Goal: Find specific page/section: Find specific page/section

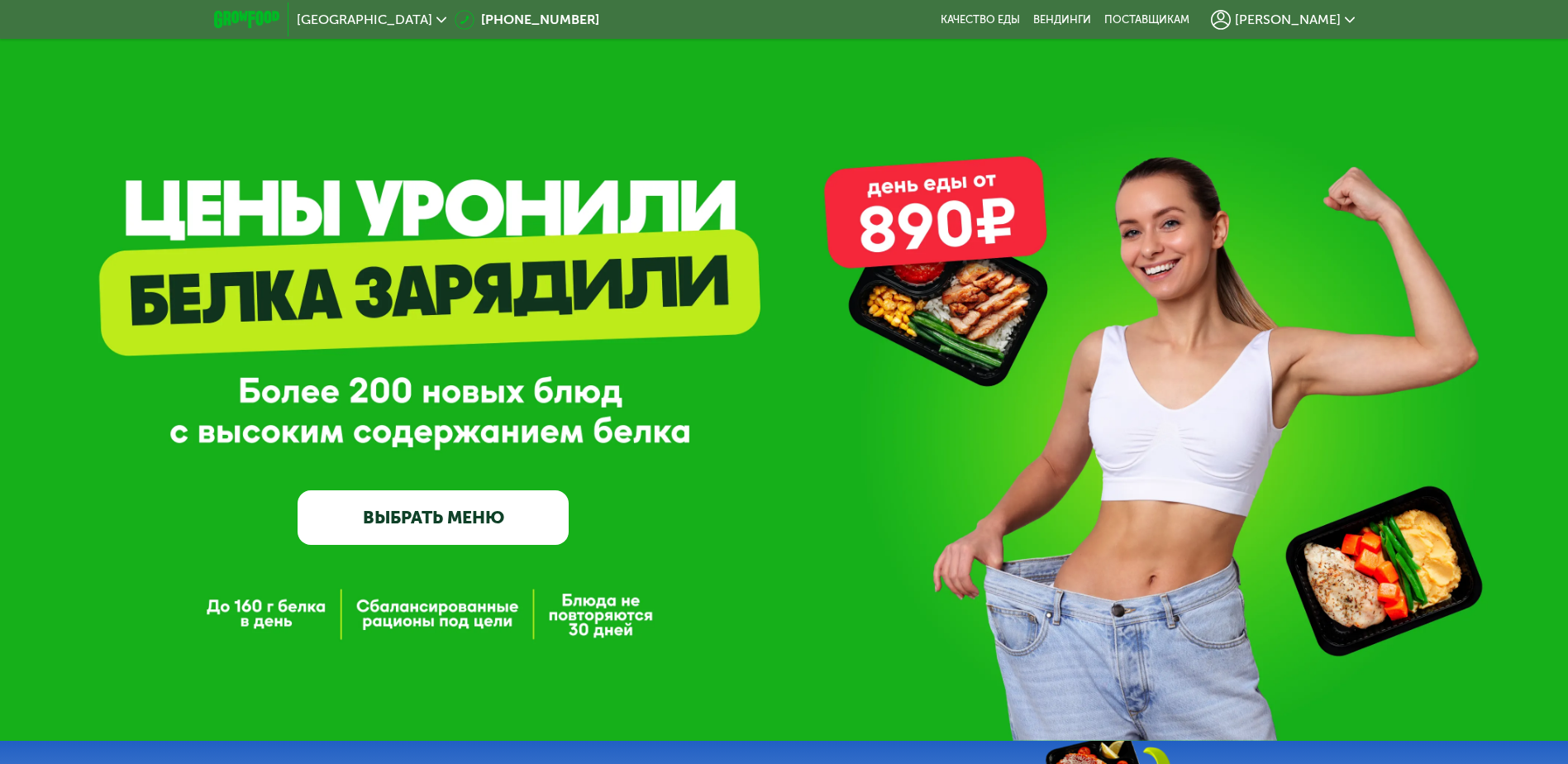
click at [1349, 20] on icon at bounding box center [1349, 19] width 10 height 10
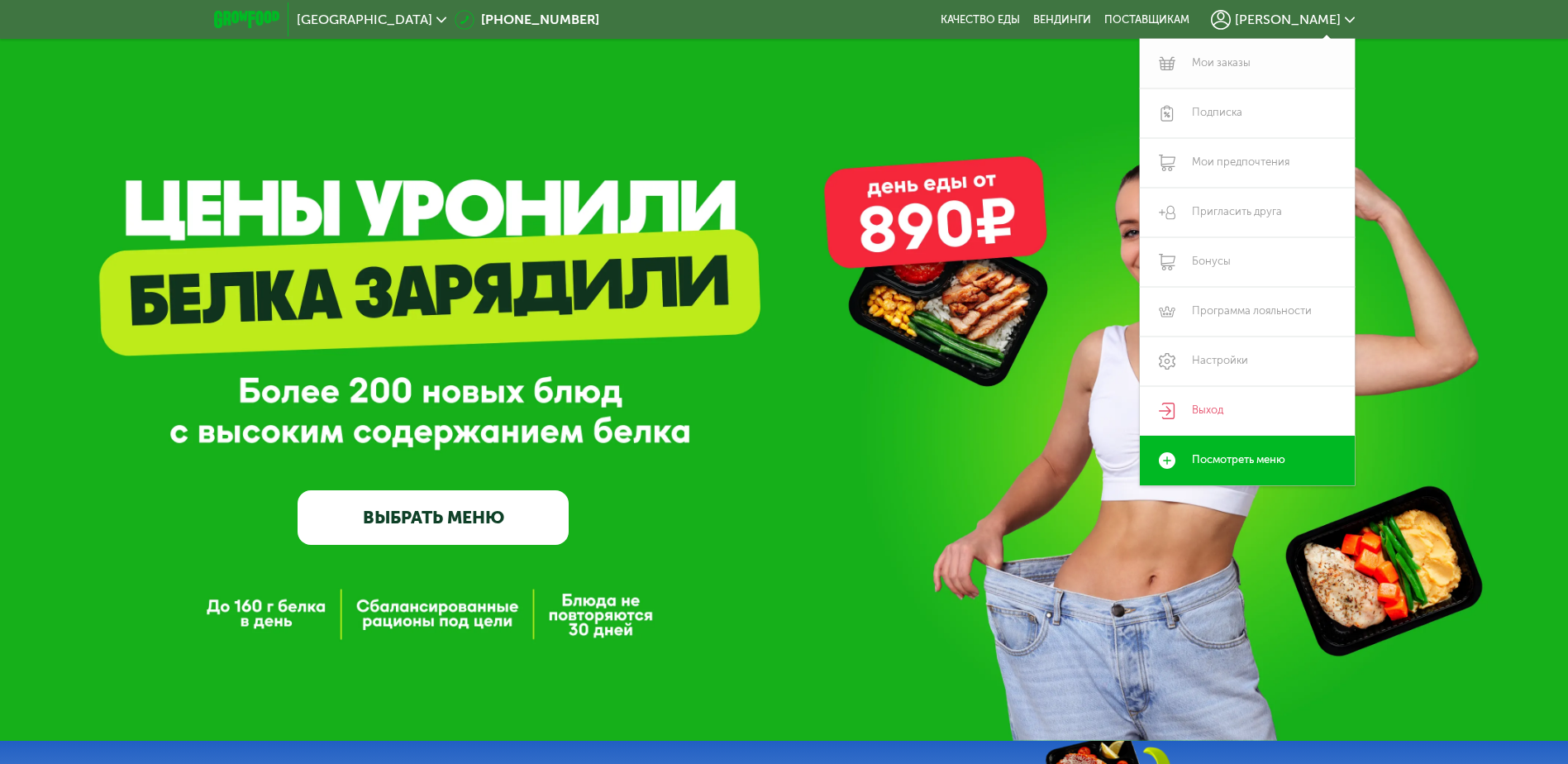
click at [1227, 56] on link "Мои заказы" at bounding box center [1246, 63] width 215 height 50
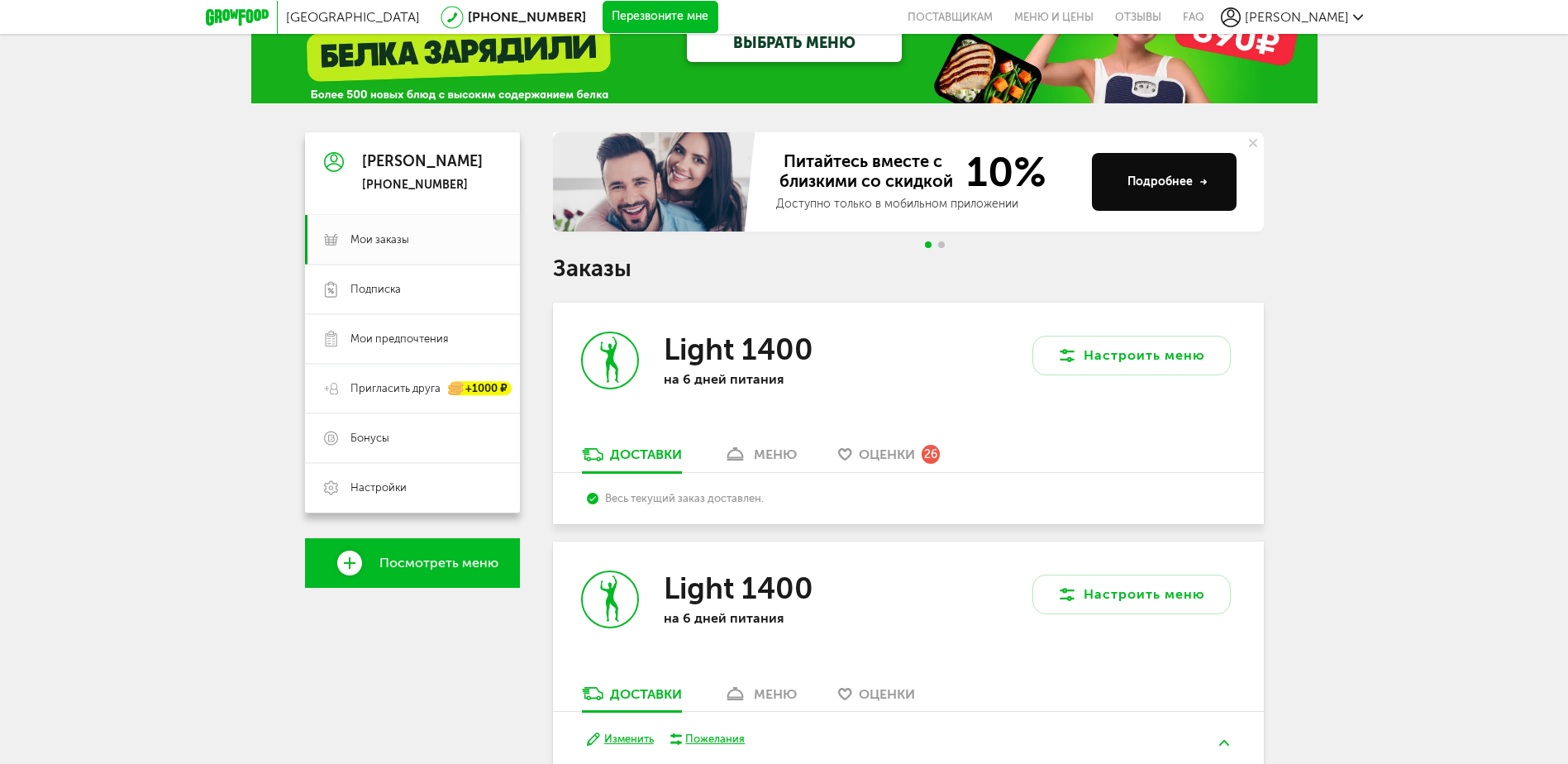
scroll to position [248, 0]
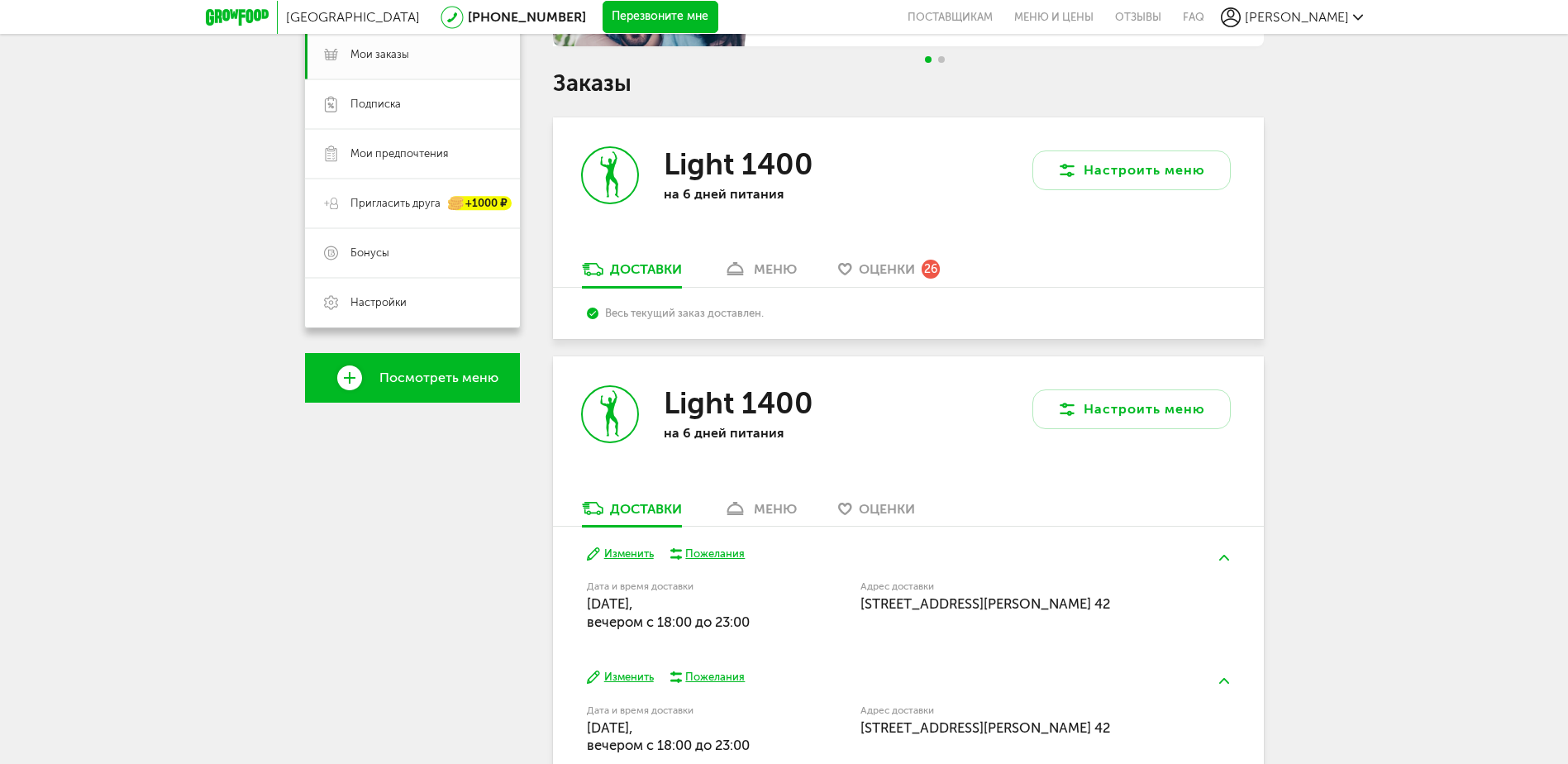
click at [766, 267] on div "меню" at bounding box center [774, 269] width 43 height 16
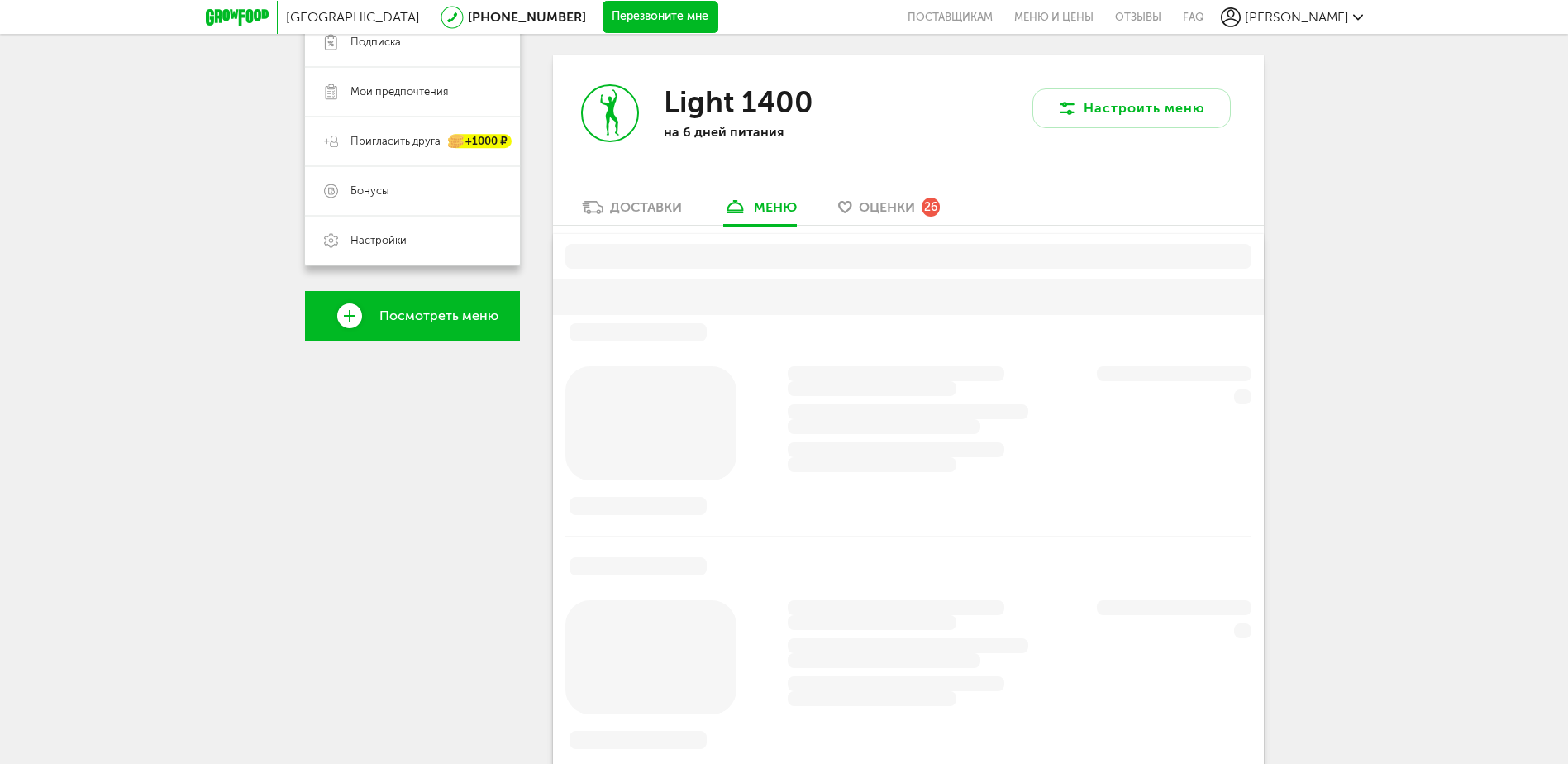
scroll to position [324, 0]
